Goal: Task Accomplishment & Management: Manage account settings

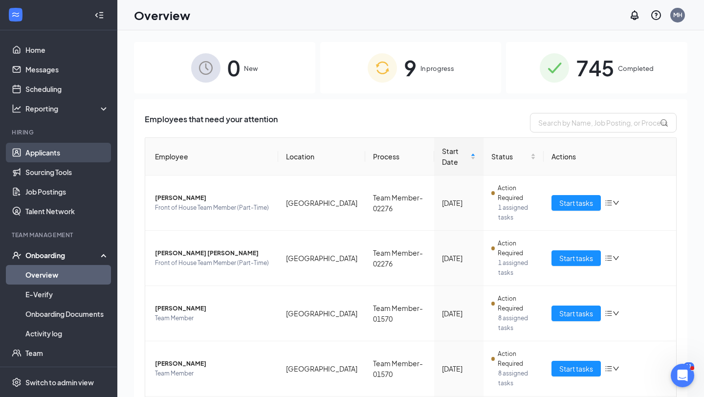
click at [71, 154] on link "Applicants" at bounding box center [67, 153] width 84 height 20
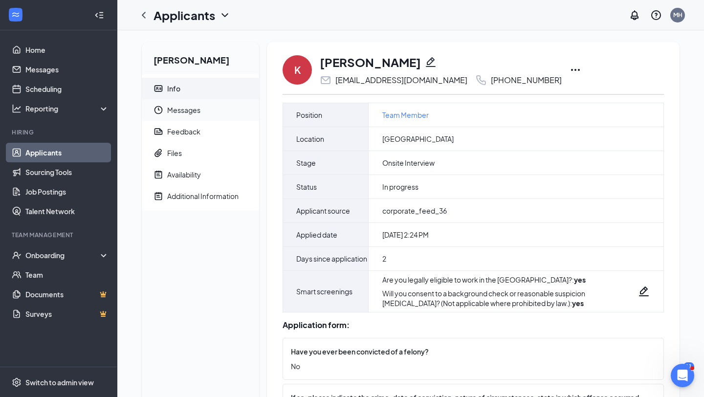
click at [205, 111] on span "Messages" at bounding box center [209, 110] width 84 height 22
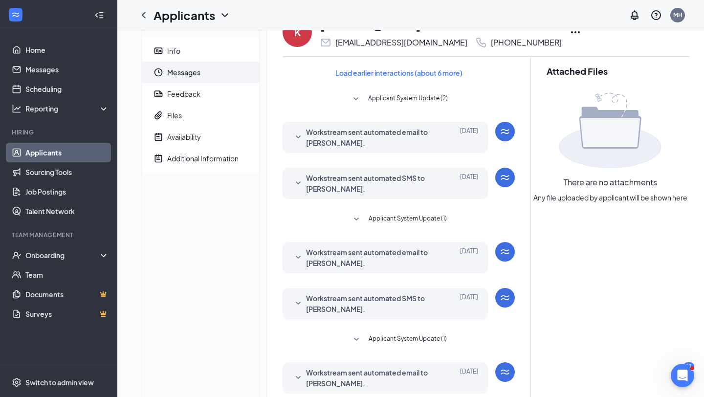
scroll to position [7, 0]
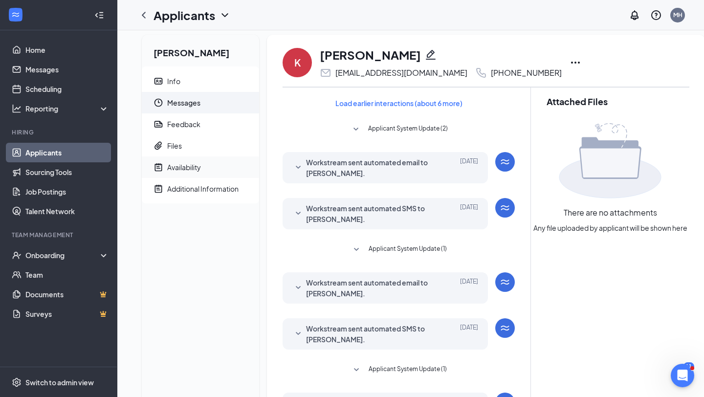
click at [200, 165] on div "Availability" at bounding box center [184, 167] width 34 height 10
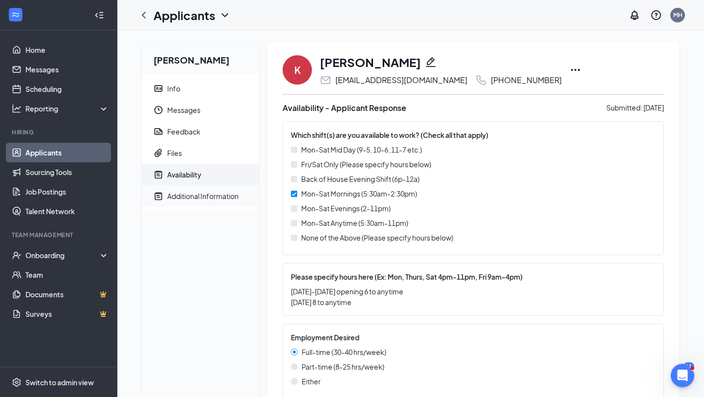
click at [199, 188] on span "Additional Information" at bounding box center [209, 196] width 84 height 22
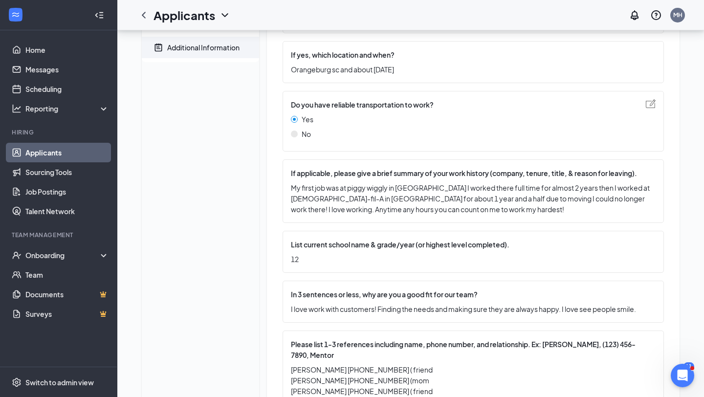
scroll to position [238, 0]
